Goal: Check status: Check status

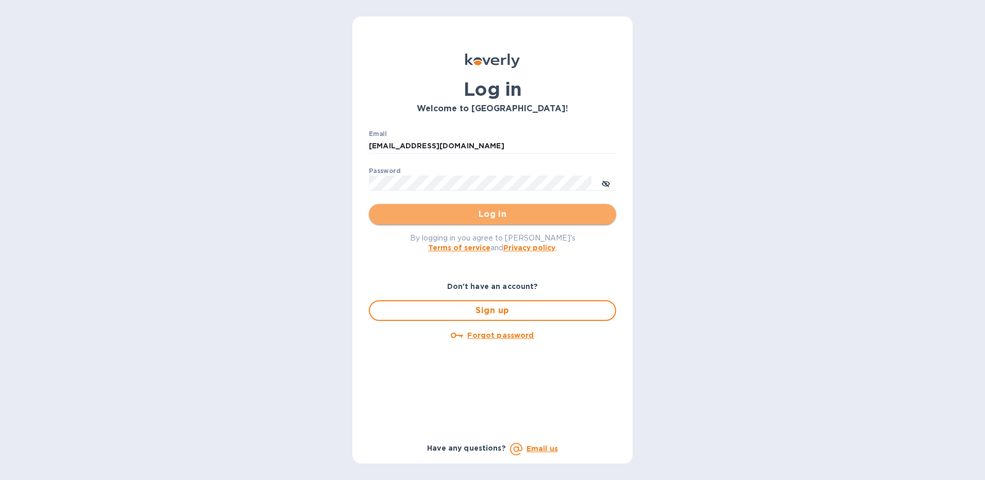
click at [448, 207] on button "Log in" at bounding box center [492, 214] width 247 height 21
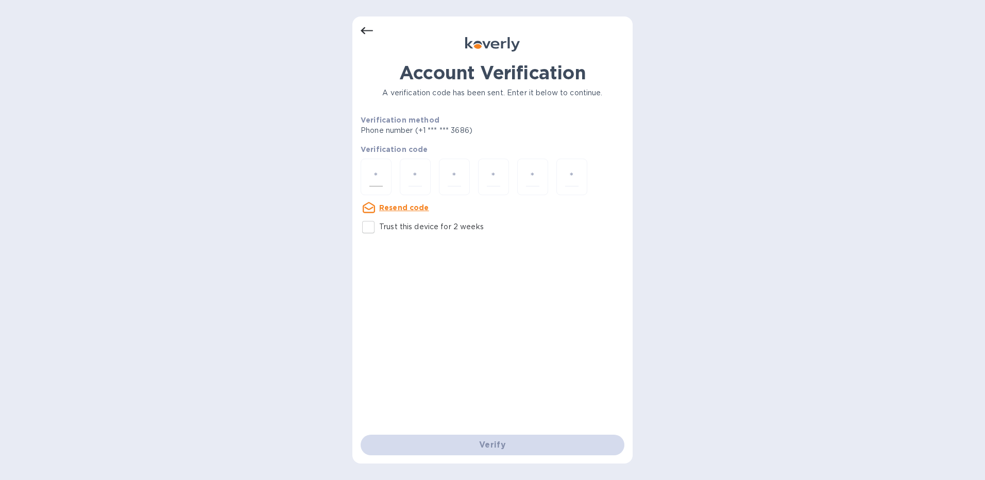
click at [380, 172] on input "number" at bounding box center [375, 176] width 13 height 19
type input "9"
type input "6"
type input "0"
type input "1"
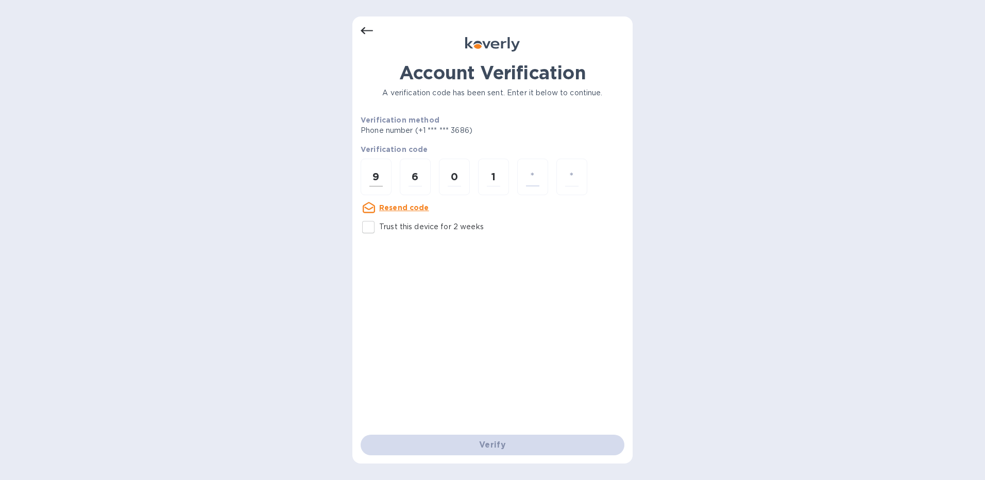
type input "8"
type input "4"
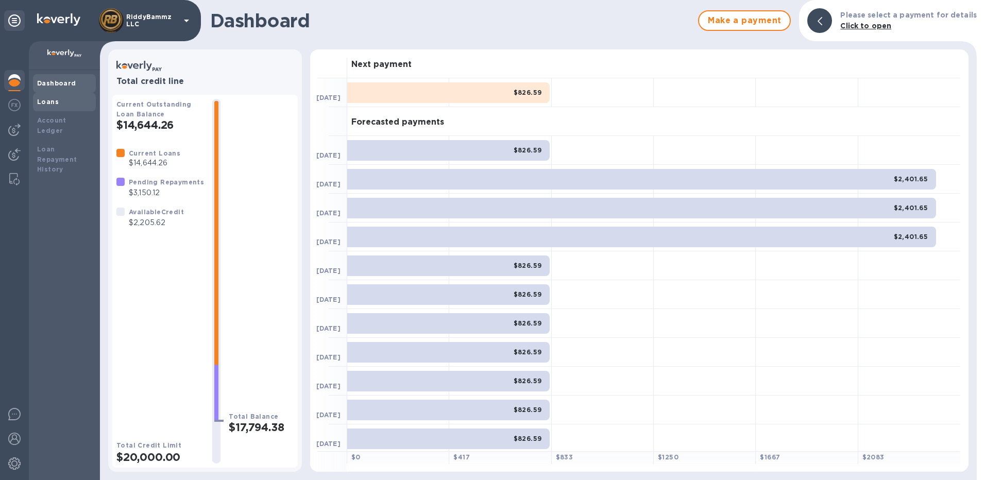
click at [55, 102] on b "Loans" at bounding box center [48, 102] width 22 height 8
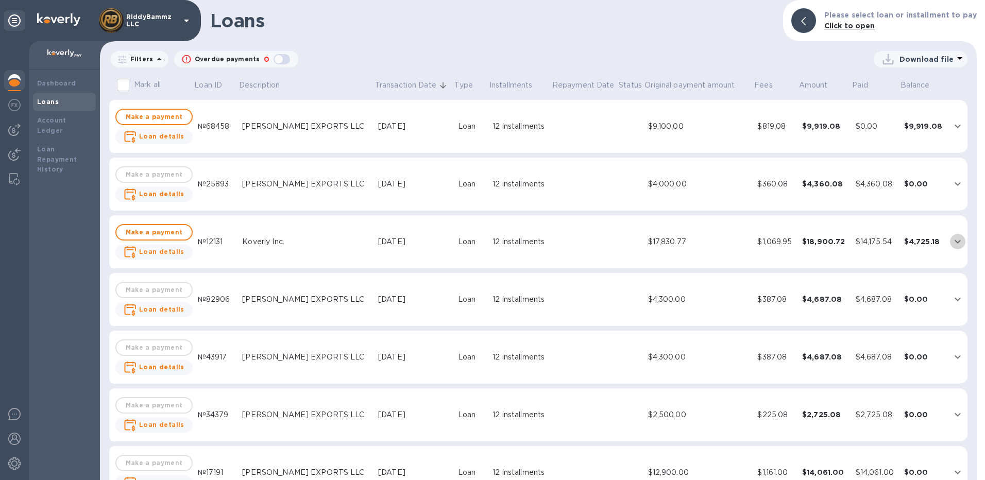
click at [953, 241] on icon "expand row" at bounding box center [957, 241] width 12 height 12
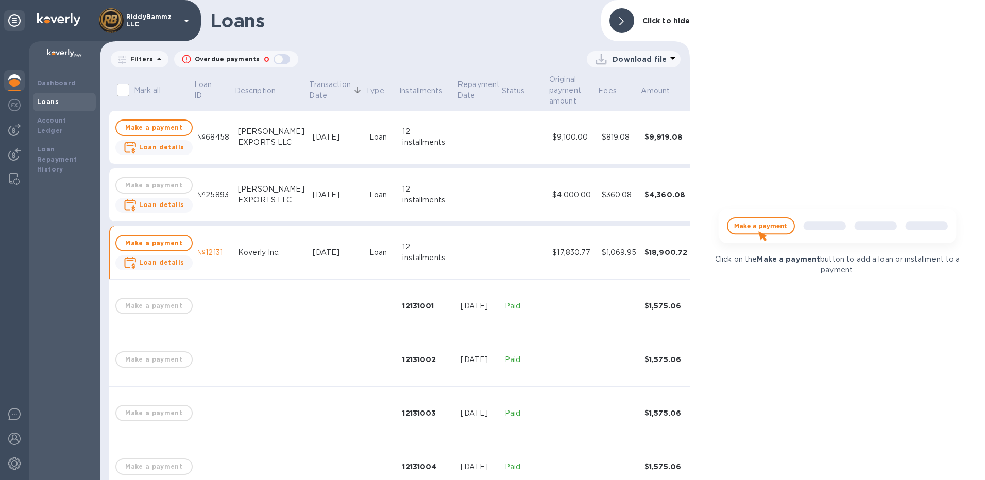
click at [622, 25] on icon at bounding box center [621, 21] width 5 height 8
